Goal: Check status

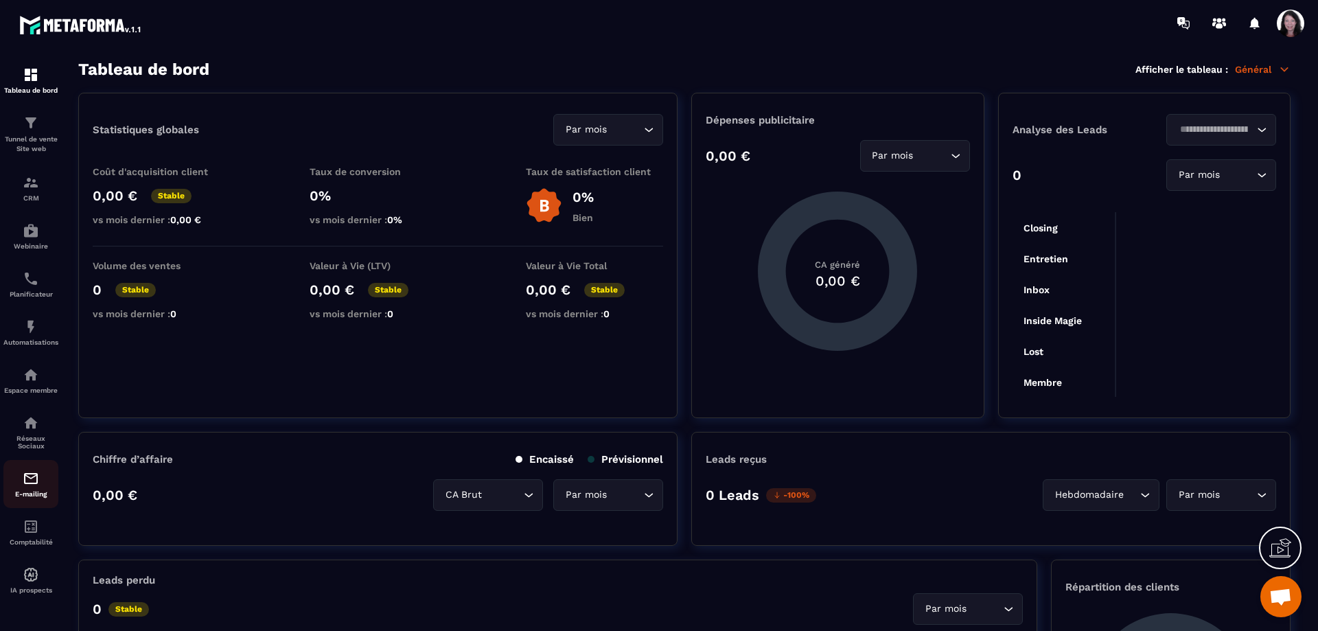
click at [38, 487] on img at bounding box center [31, 478] width 16 height 16
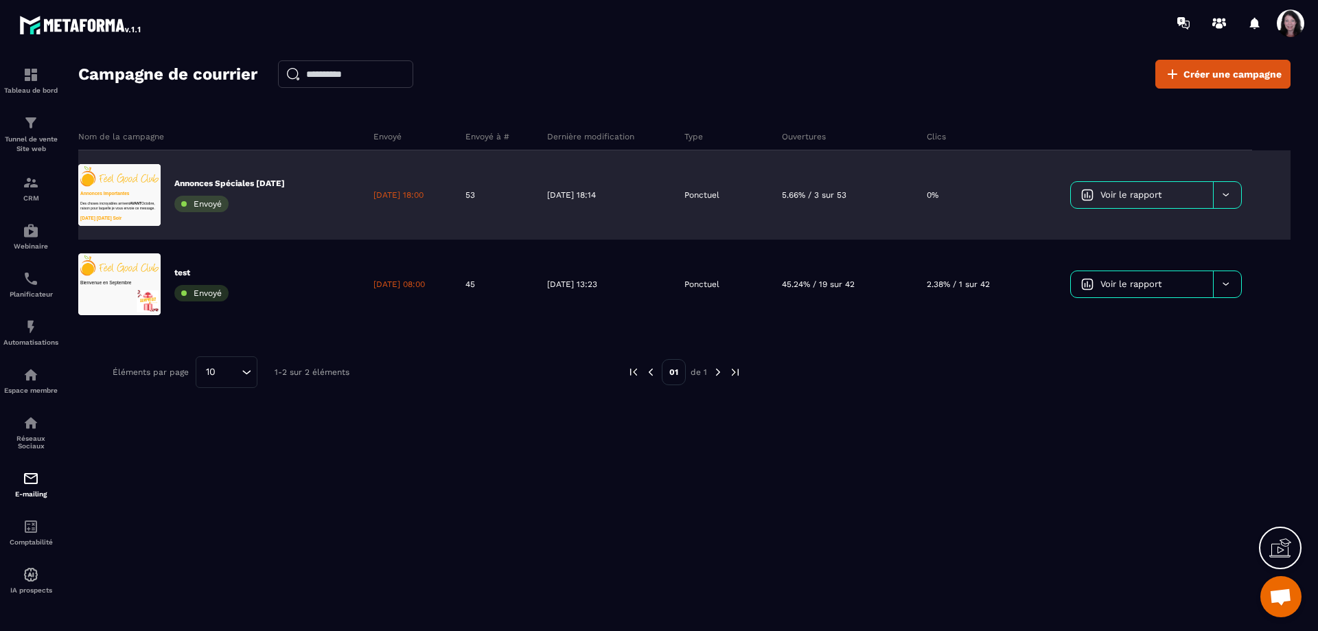
click at [1150, 186] on link "Voir le rapport" at bounding box center [1142, 195] width 142 height 26
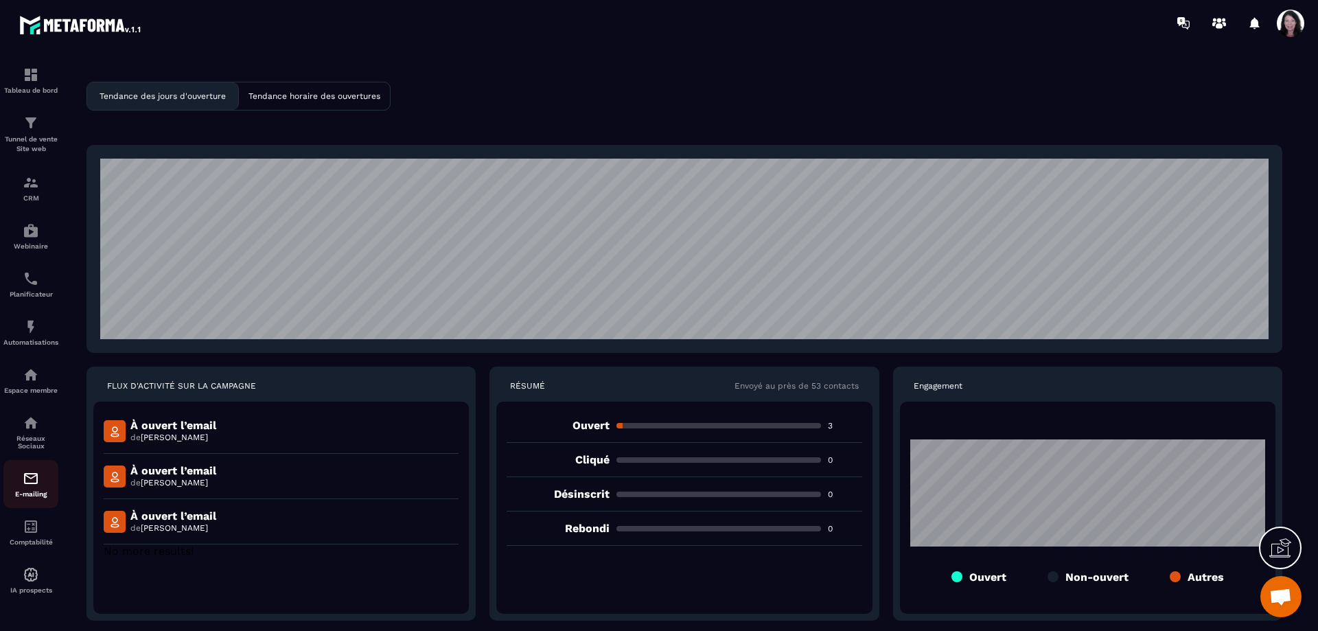
click at [32, 487] on img at bounding box center [31, 478] width 16 height 16
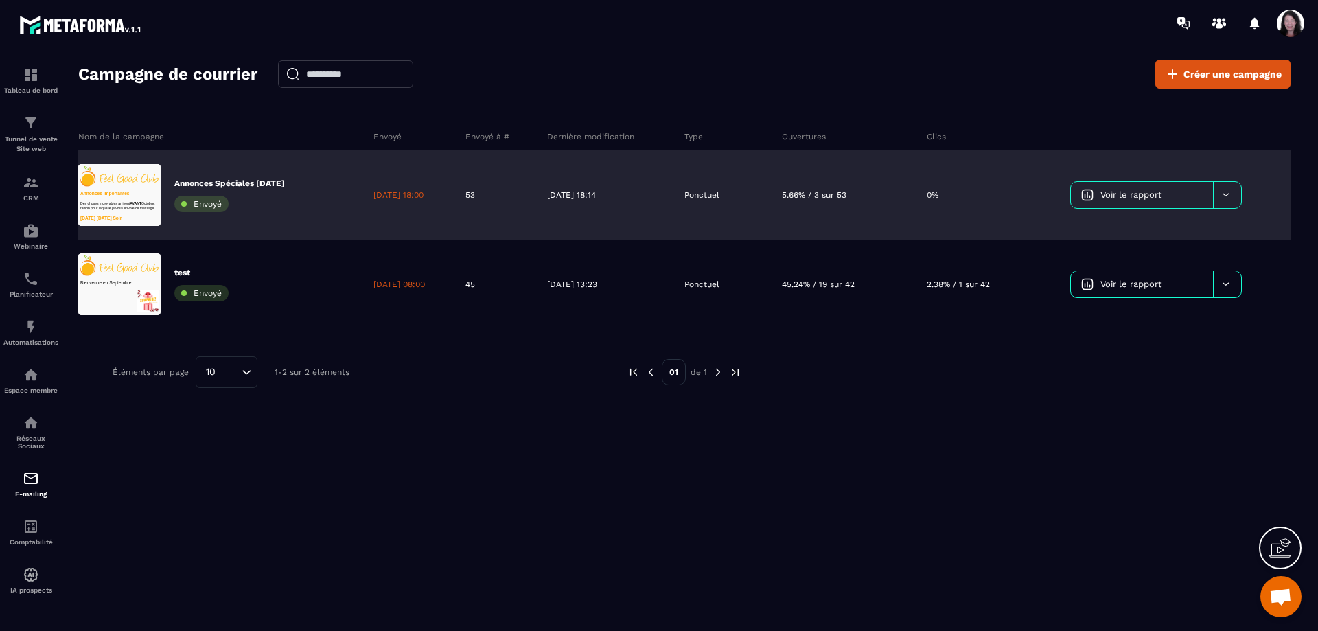
click at [1148, 194] on span "Voir le rapport" at bounding box center [1130, 194] width 61 height 10
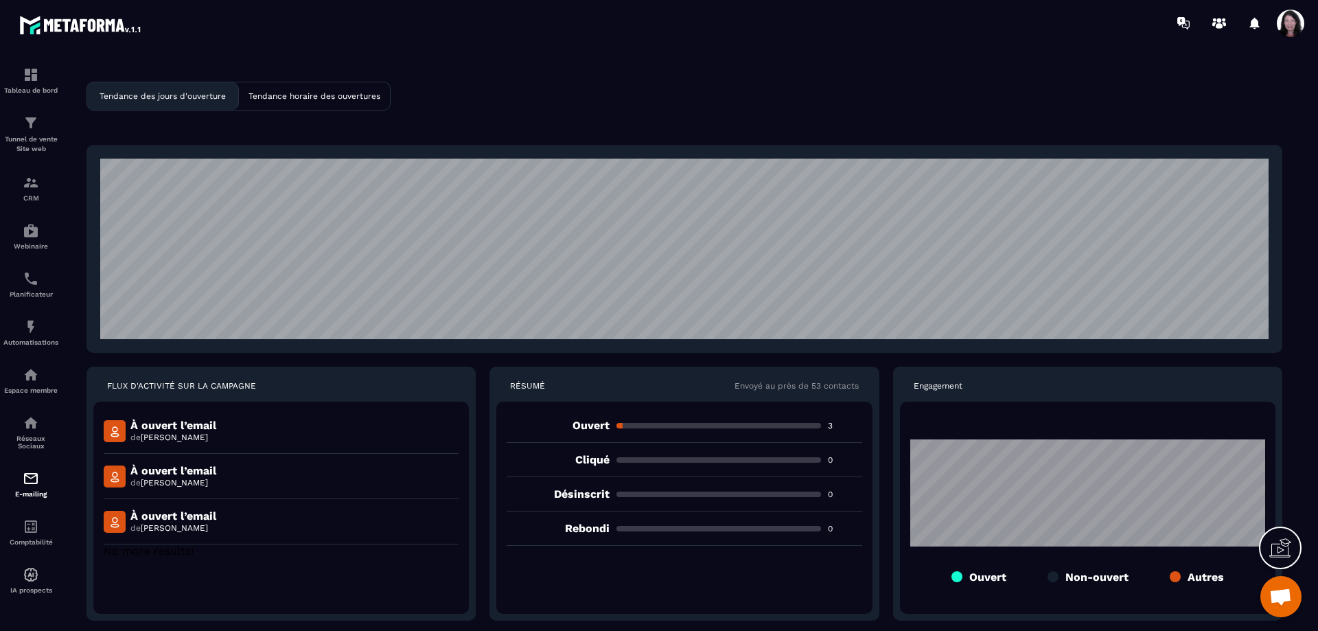
click at [561, 73] on div "Tendance des jours d'ouverture Tendance horaire des ouvertures FLUX D'ACTIVITÉ …" at bounding box center [684, 351] width 1239 height 583
click at [314, 91] on p "Tendance horaire des ouvertures" at bounding box center [314, 96] width 132 height 10
click at [643, 77] on div "Tendance des jours d'ouverture Tendance horaire des ouvertures FLUX D'ACTIVITÉ …" at bounding box center [684, 351] width 1239 height 583
